Goal: Task Accomplishment & Management: Manage account settings

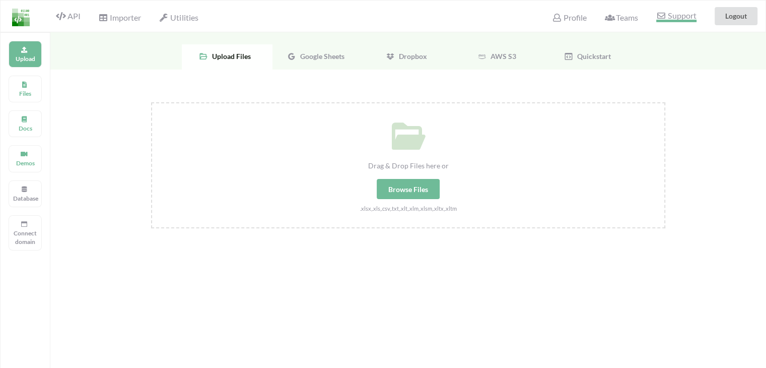
click at [671, 14] on span "Support" at bounding box center [676, 17] width 40 height 11
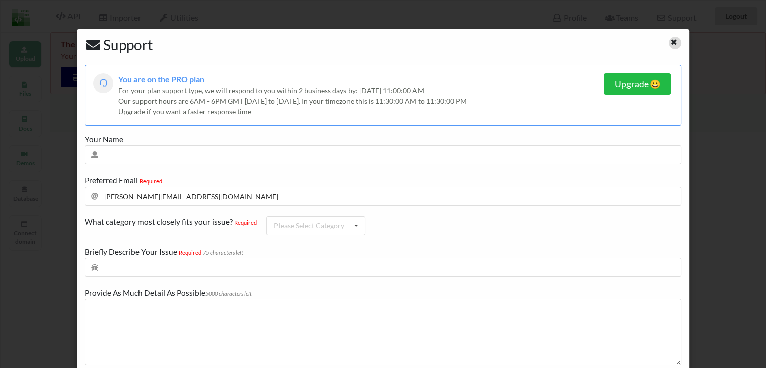
click at [669, 41] on div at bounding box center [675, 43] width 13 height 13
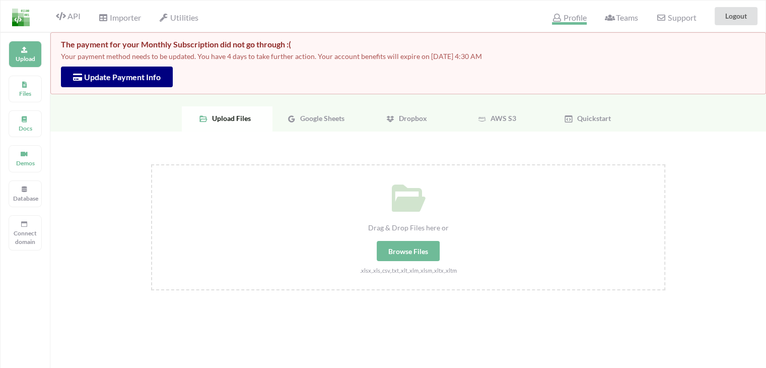
click at [554, 15] on icon at bounding box center [557, 18] width 10 height 8
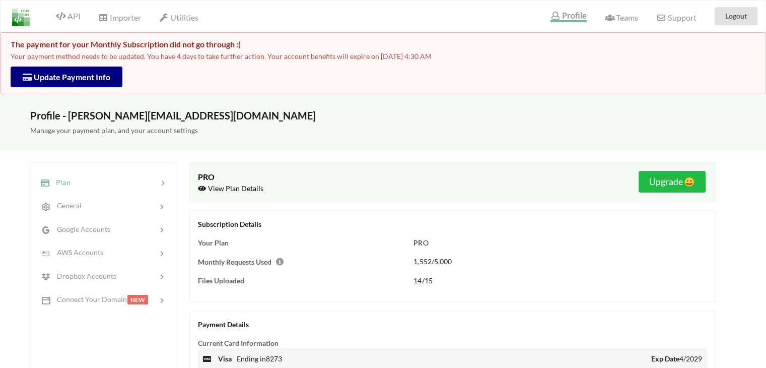
click at [92, 78] on span "Update Payment Info" at bounding box center [67, 77] width 88 height 10
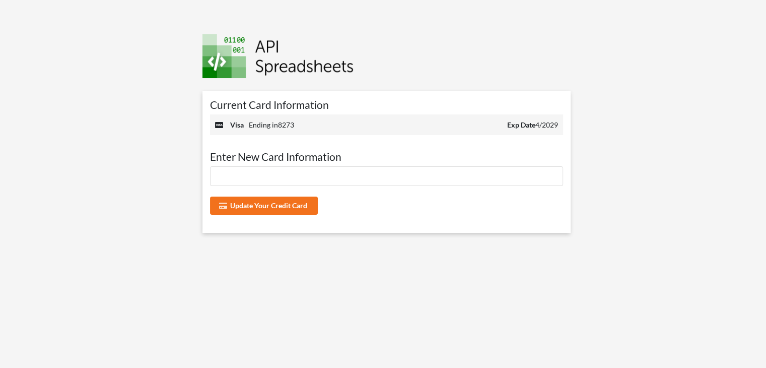
click at [276, 171] on div at bounding box center [387, 176] width 354 height 20
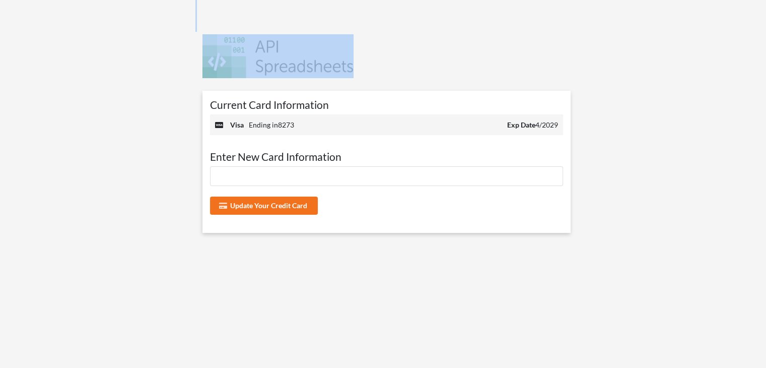
drag, startPoint x: 386, startPoint y: 66, endPoint x: 171, endPoint y: 52, distance: 215.5
click at [171, 52] on div "Current Card Information visa Ending in 8273 Exp Date 4/2029 Enter New Card Inf…" at bounding box center [382, 184] width 781 height 368
click at [171, 52] on div at bounding box center [89, 184] width 195 height 368
drag, startPoint x: 167, startPoint y: 50, endPoint x: 453, endPoint y: 54, distance: 285.6
click at [453, 54] on div "Current Card Information visa Ending in 8273 Exp Date 4/2029 Enter New Card Inf…" at bounding box center [382, 184] width 781 height 368
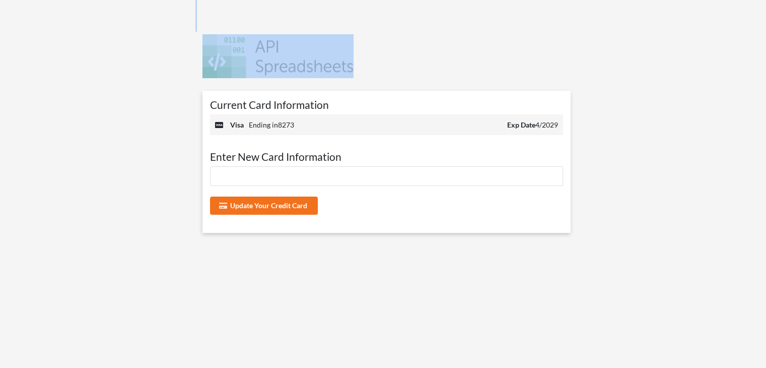
click at [461, 66] on div at bounding box center [386, 55] width 369 height 46
click at [415, 73] on div at bounding box center [386, 55] width 369 height 46
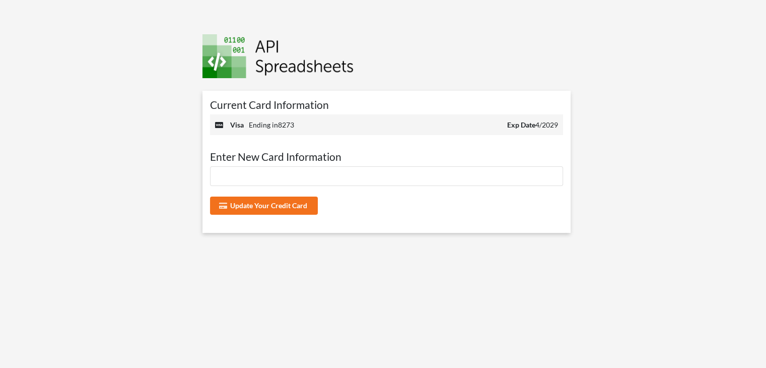
click at [334, 169] on div at bounding box center [387, 176] width 354 height 20
click at [183, 158] on div at bounding box center [89, 184] width 195 height 368
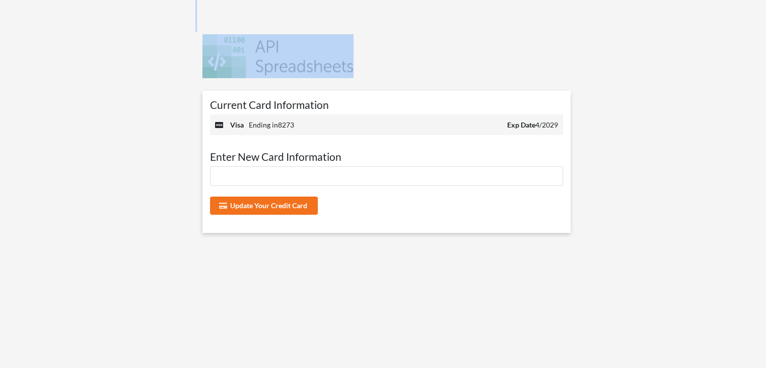
drag, startPoint x: 183, startPoint y: 158, endPoint x: 405, endPoint y: 204, distance: 227.3
click at [383, 231] on div "Current Card Information visa Ending in 8273 Exp Date 4/2029 Enter New Card Inf…" at bounding box center [382, 184] width 781 height 368
click at [411, 196] on div "Update Your Credit Card" at bounding box center [387, 195] width 354 height 59
